Goal: Information Seeking & Learning: Learn about a topic

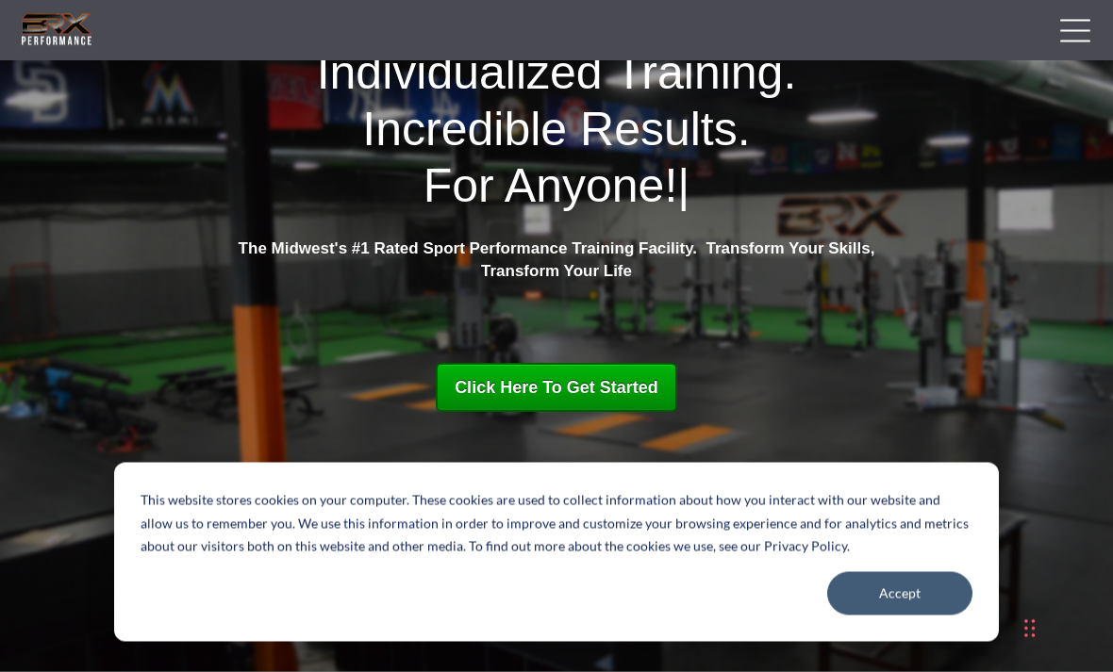
scroll to position [139, 0]
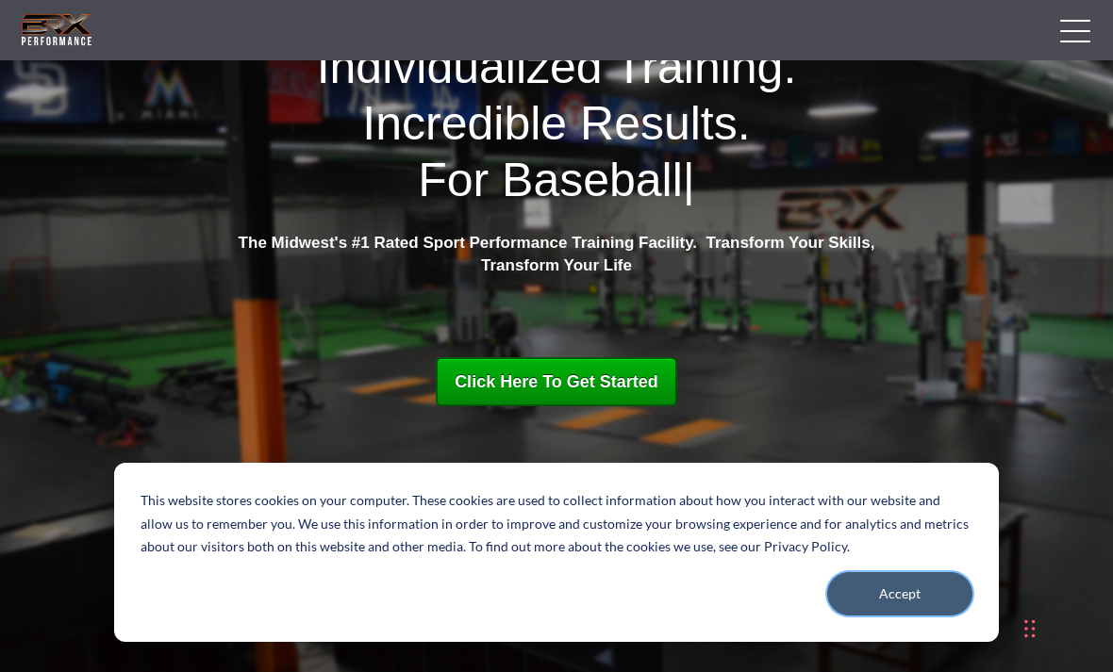
click at [894, 616] on button "Accept" at bounding box center [899, 593] width 145 height 43
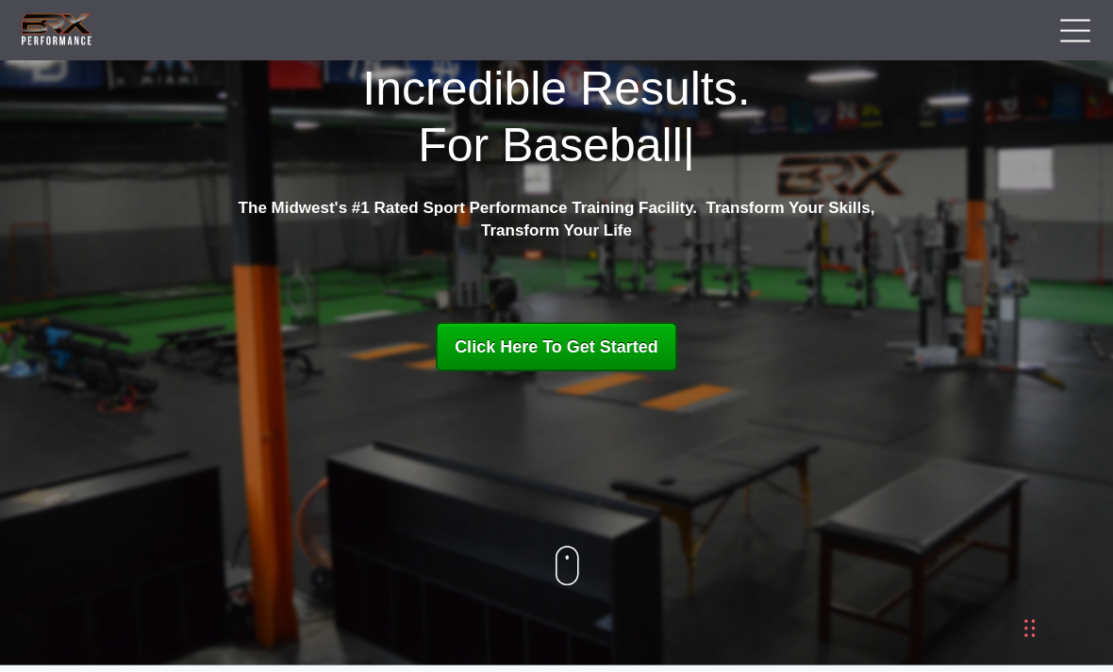
scroll to position [177, 0]
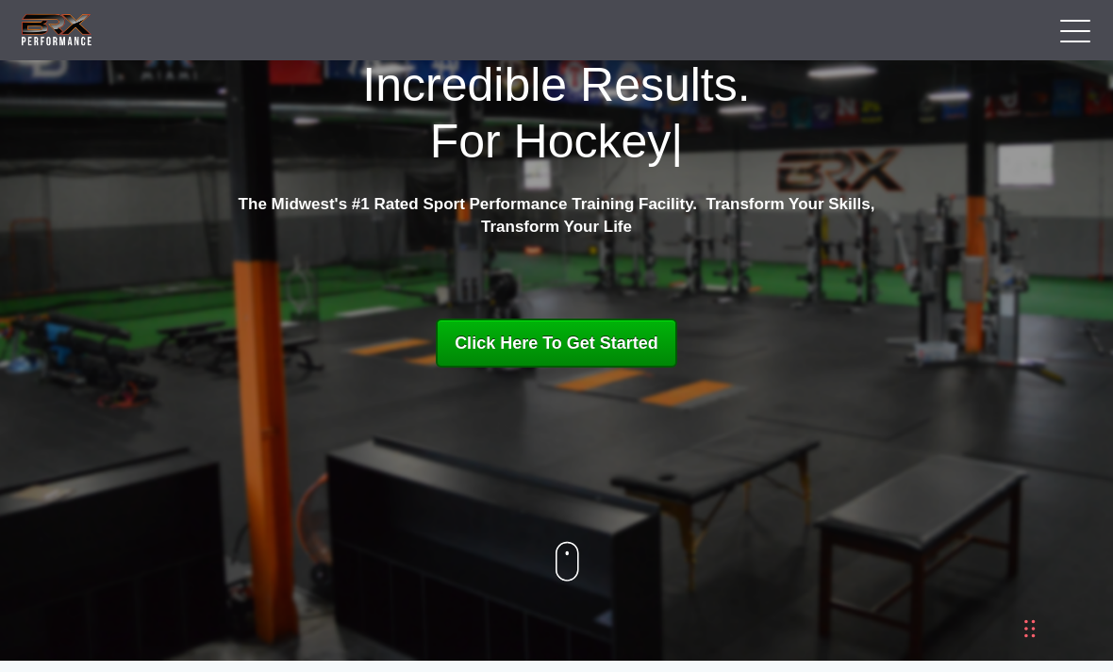
click at [589, 339] on span "Click Here To Get Started" at bounding box center [557, 343] width 204 height 19
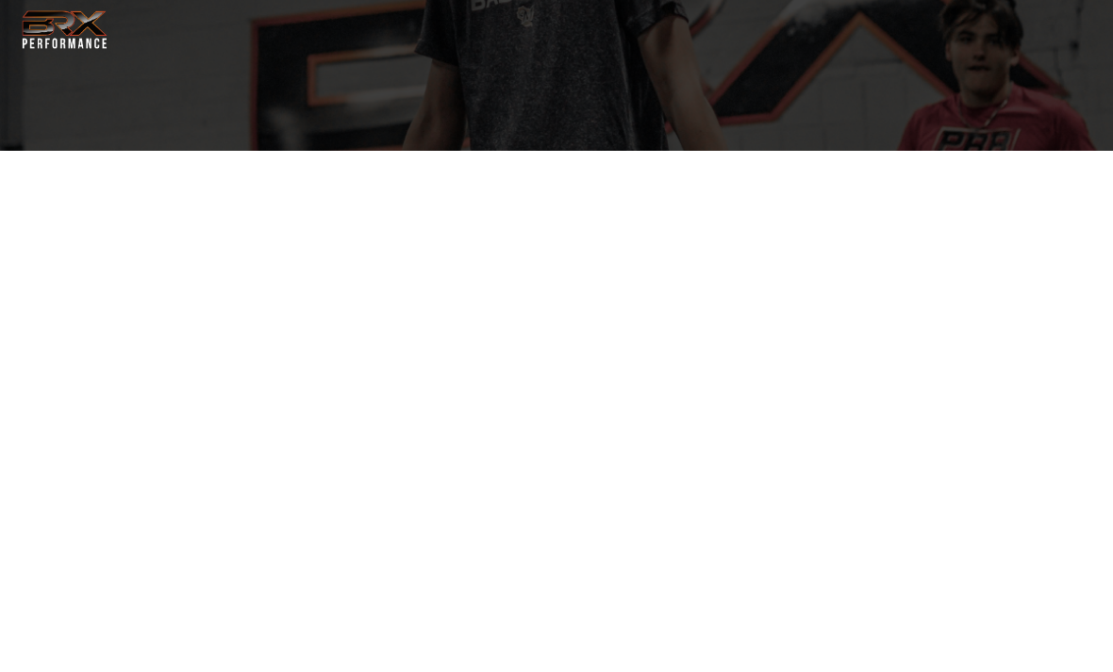
select select "**"
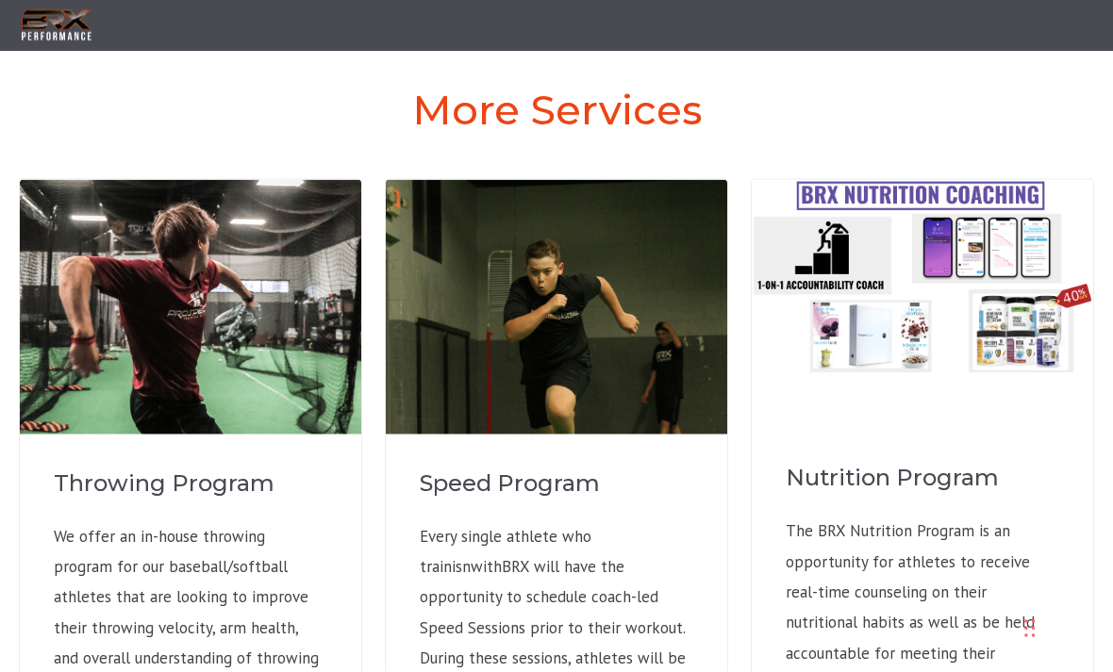
scroll to position [1314, 0]
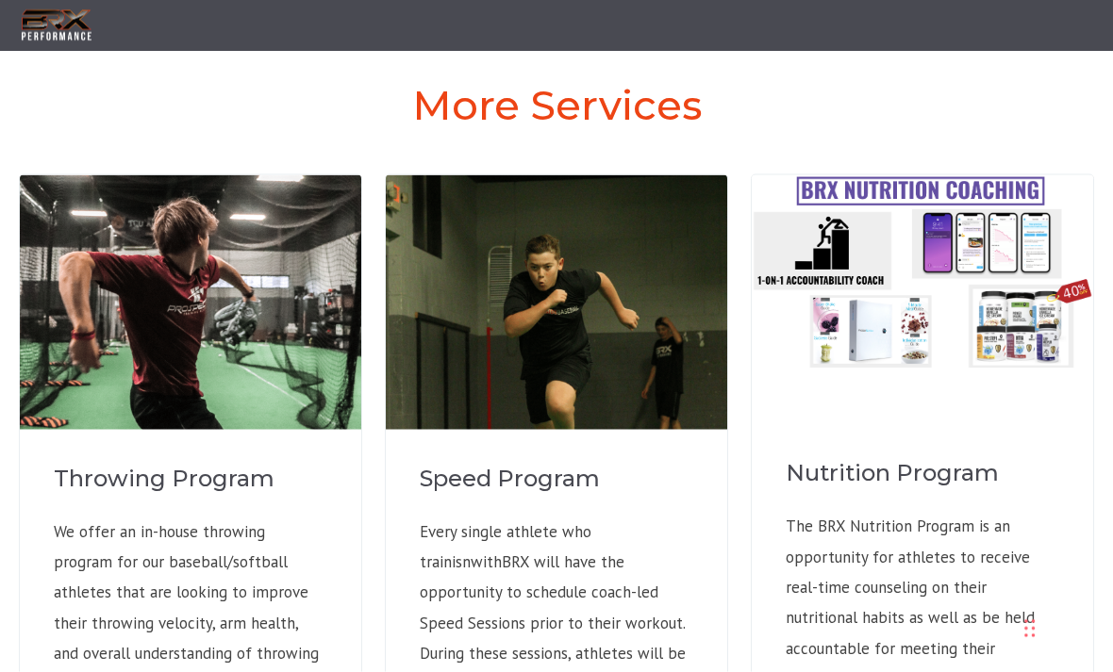
click at [784, 620] on div "Nutrition Program The BRX Nutrition Program is an opportunity for athletes to r…" at bounding box center [922, 572] width 341 height 404
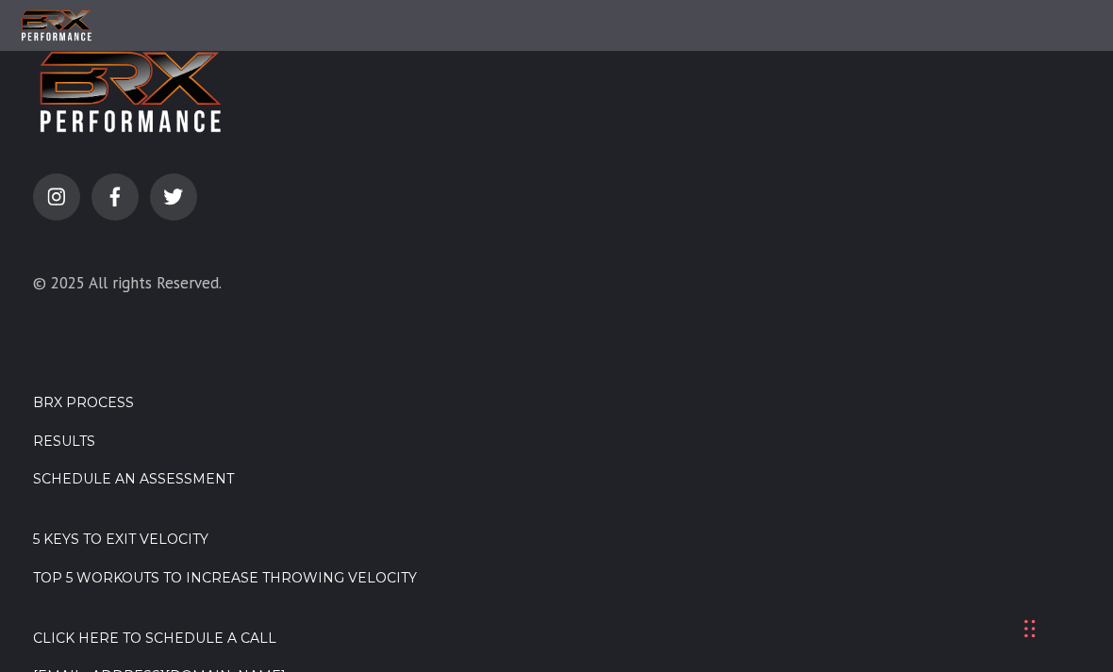
scroll to position [2360, 0]
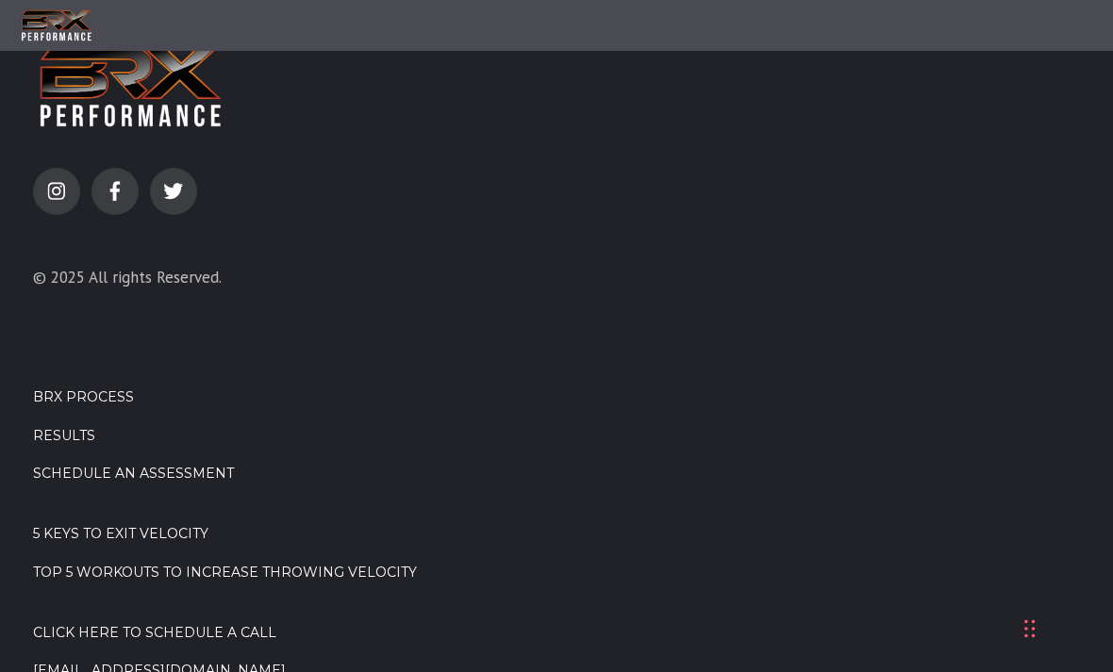
click at [78, 389] on link "BRX Process" at bounding box center [556, 398] width 1047 height 19
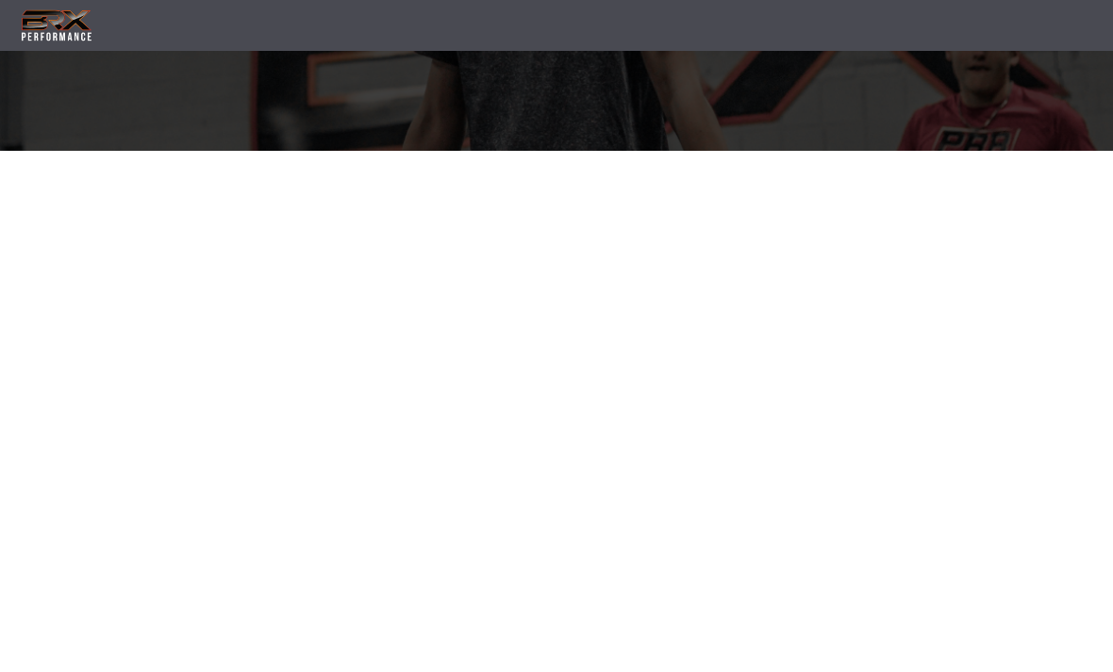
select select "**"
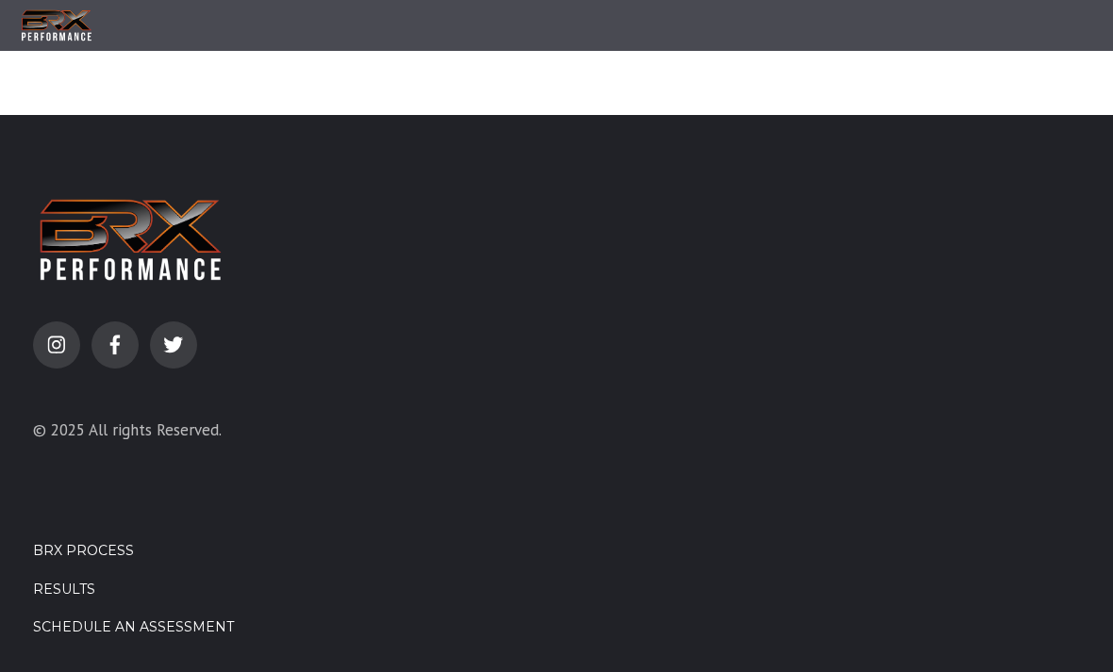
scroll to position [1974, 0]
click at [75, 581] on link "Results" at bounding box center [556, 590] width 1047 height 19
click at [76, 581] on link "Results" at bounding box center [556, 590] width 1047 height 19
click at [77, 581] on link "Results" at bounding box center [556, 590] width 1047 height 19
click at [69, 581] on link "Results" at bounding box center [556, 590] width 1047 height 19
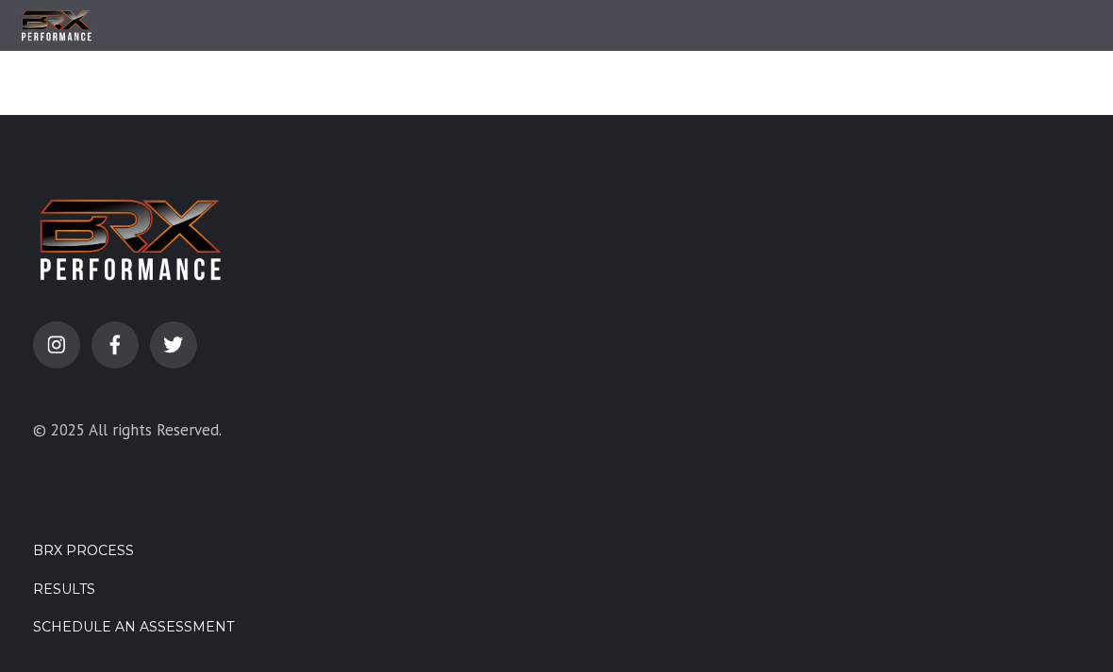
click at [84, 542] on li "BRX Process" at bounding box center [556, 561] width 1047 height 39
click at [83, 542] on li "BRX Process" at bounding box center [556, 561] width 1047 height 39
click at [78, 581] on link "Results" at bounding box center [556, 590] width 1047 height 19
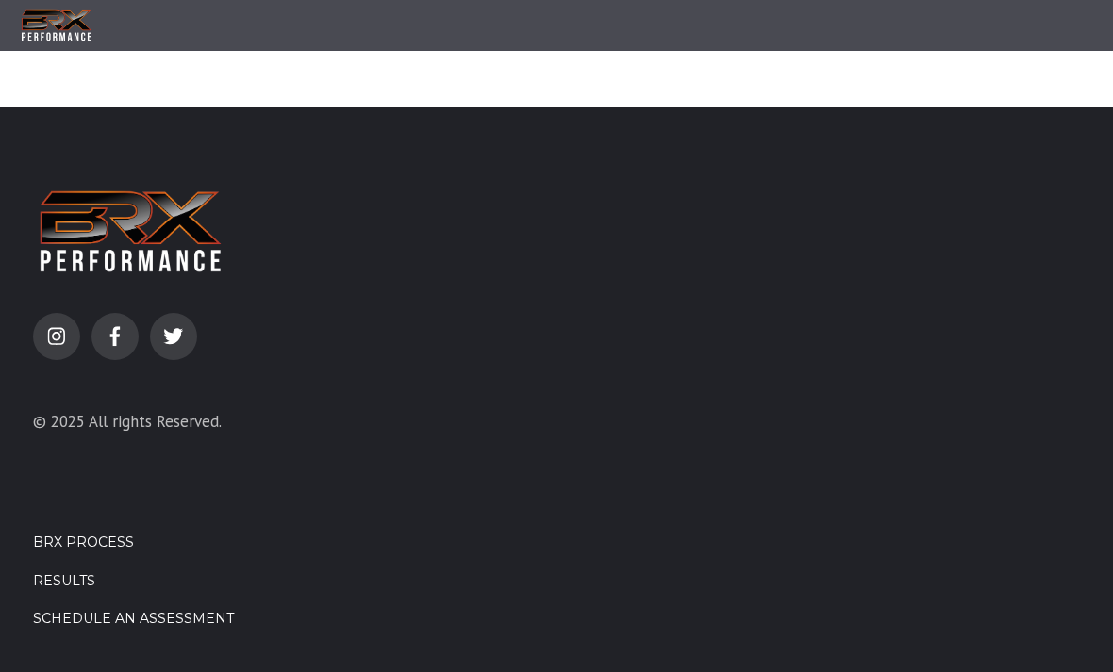
scroll to position [2030, 0]
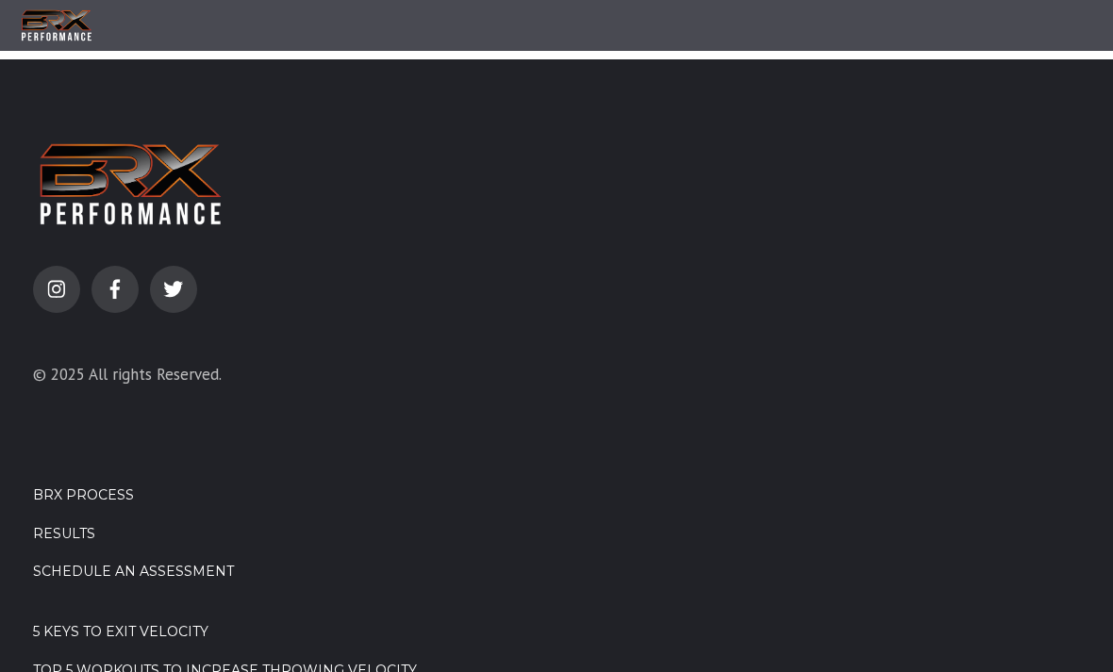
click at [64, 525] on link "Results" at bounding box center [556, 534] width 1047 height 19
click at [90, 487] on link "BRX Process" at bounding box center [556, 496] width 1047 height 19
